Goal: Task Accomplishment & Management: Manage account settings

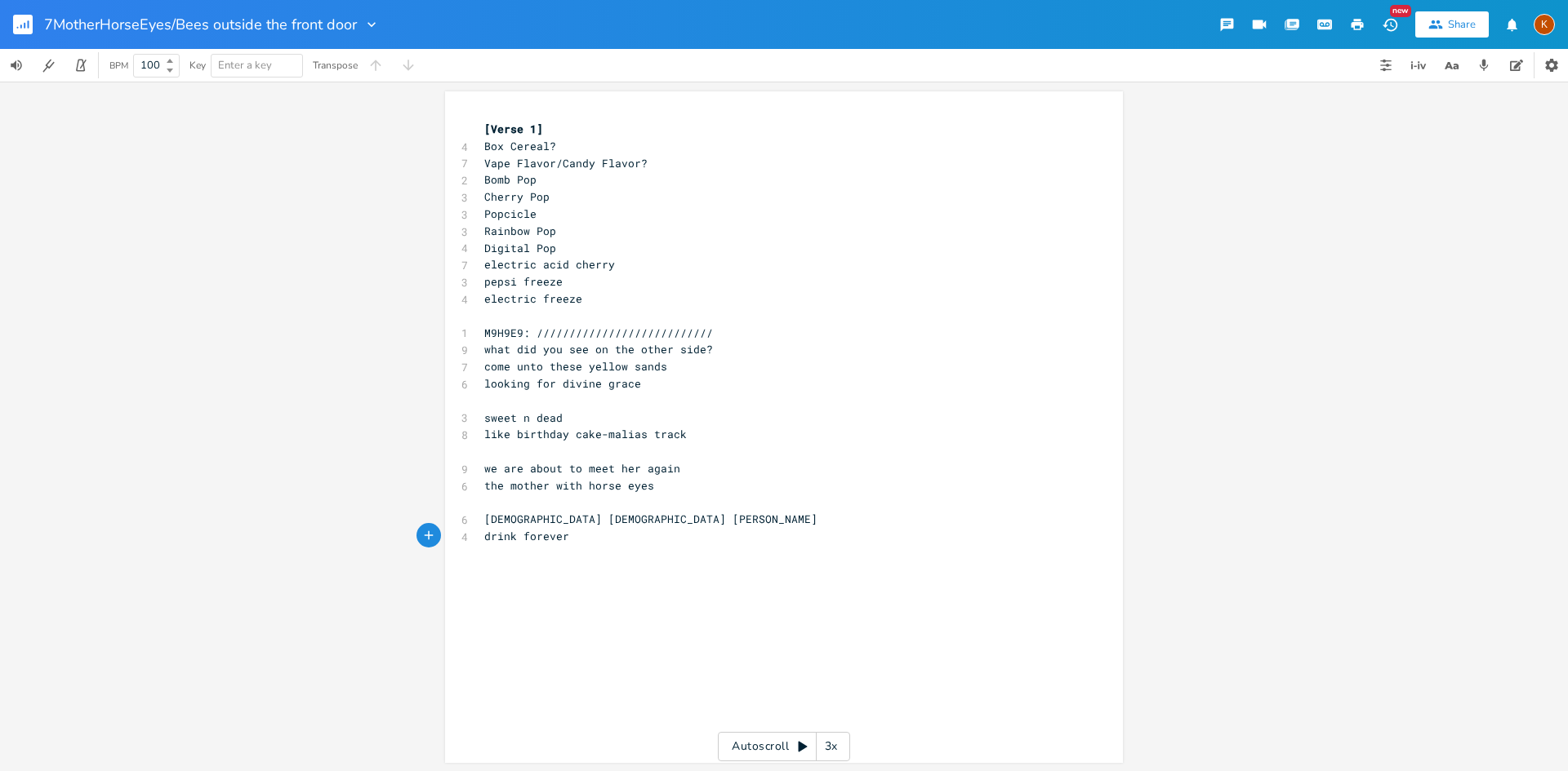
scroll to position [0, 62]
click at [21, 26] on icon "button" at bounding box center [21, 26] width 2 height 4
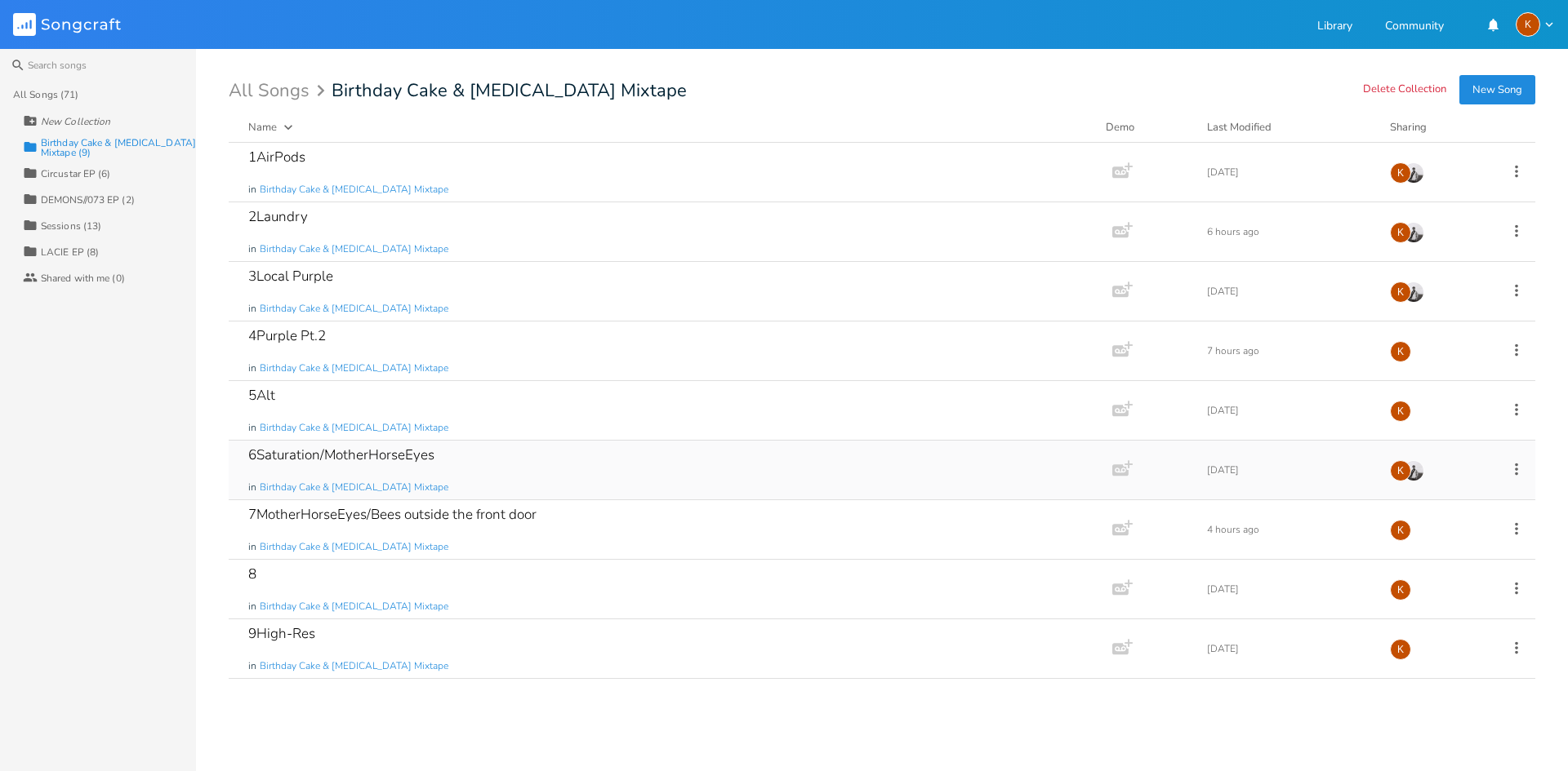
click at [1518, 467] on icon at bounding box center [1516, 469] width 18 height 18
click at [1463, 495] on li "Edit Rename" at bounding box center [1450, 495] width 131 height 28
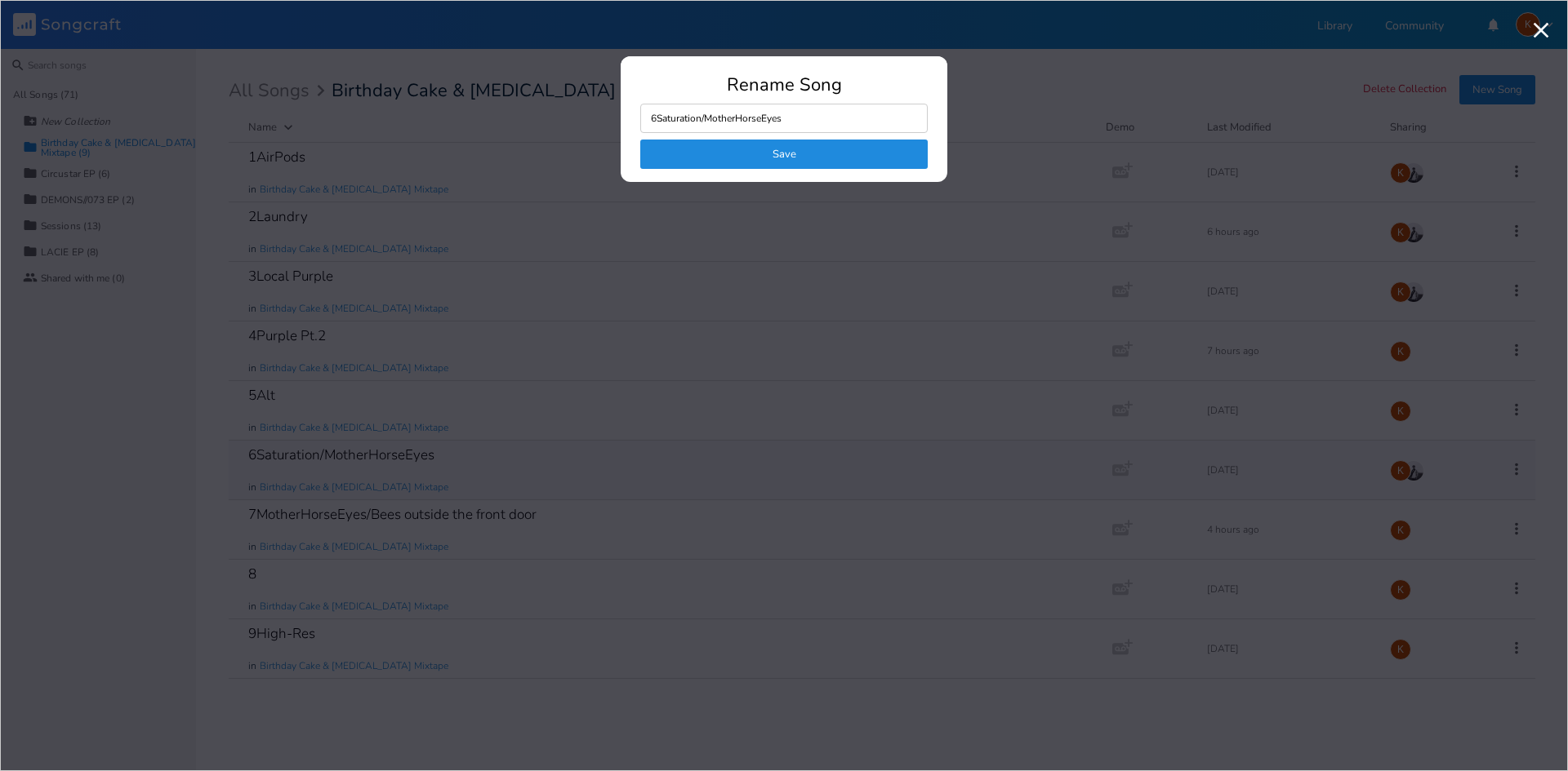
click at [819, 115] on input "6Saturation/MotherHorseEyes" at bounding box center [784, 118] width 287 height 30
drag, startPoint x: 814, startPoint y: 118, endPoint x: 703, endPoint y: 123, distance: 111.1
click at [703, 123] on input "6Saturation/MotherHorseEyes" at bounding box center [784, 118] width 287 height 30
type input "6Saturation"
click at [846, 156] on button "Save" at bounding box center [784, 155] width 287 height 30
